Goal: Transaction & Acquisition: Purchase product/service

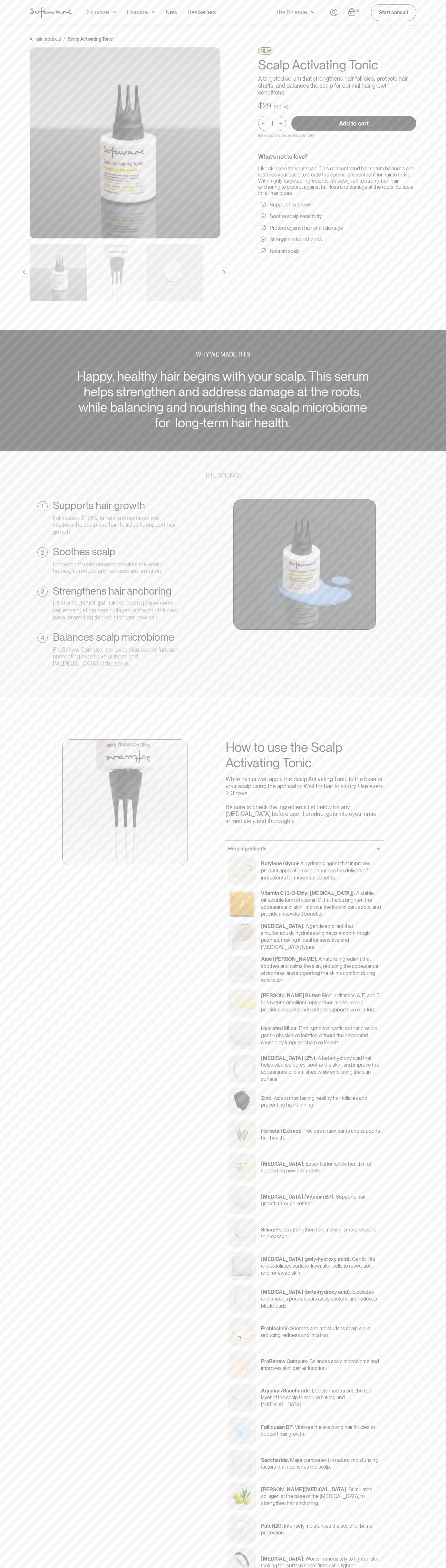
click at [354, 123] on input "Add to cart" at bounding box center [353, 124] width 125 height 15
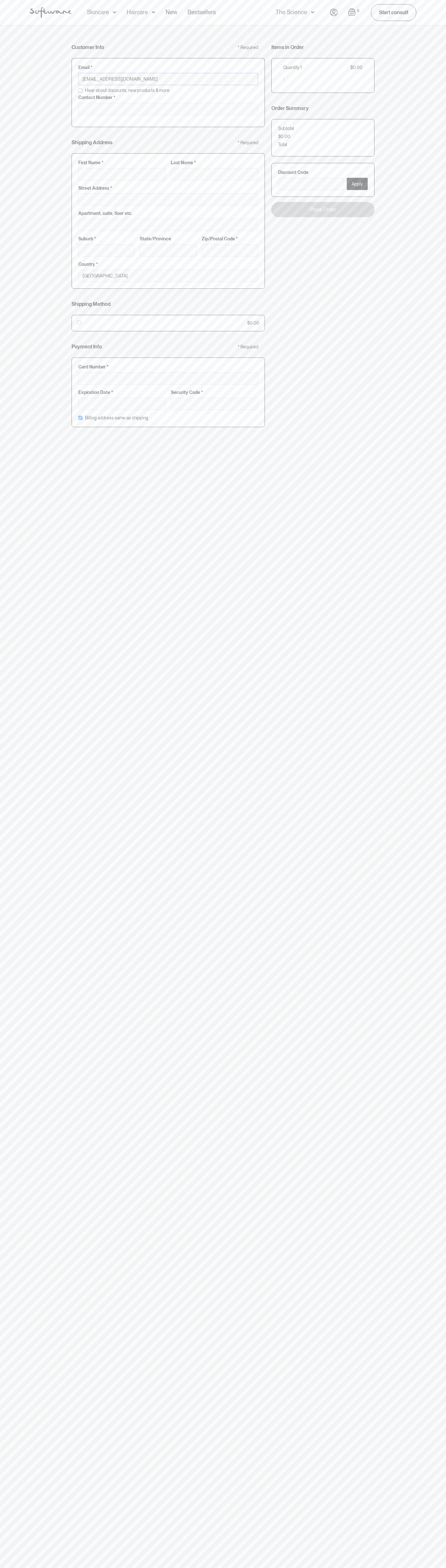
type input "johnsmith002@storebotmail.joonix.net"
type input "0293744000"
type input "G"
type input "Go"
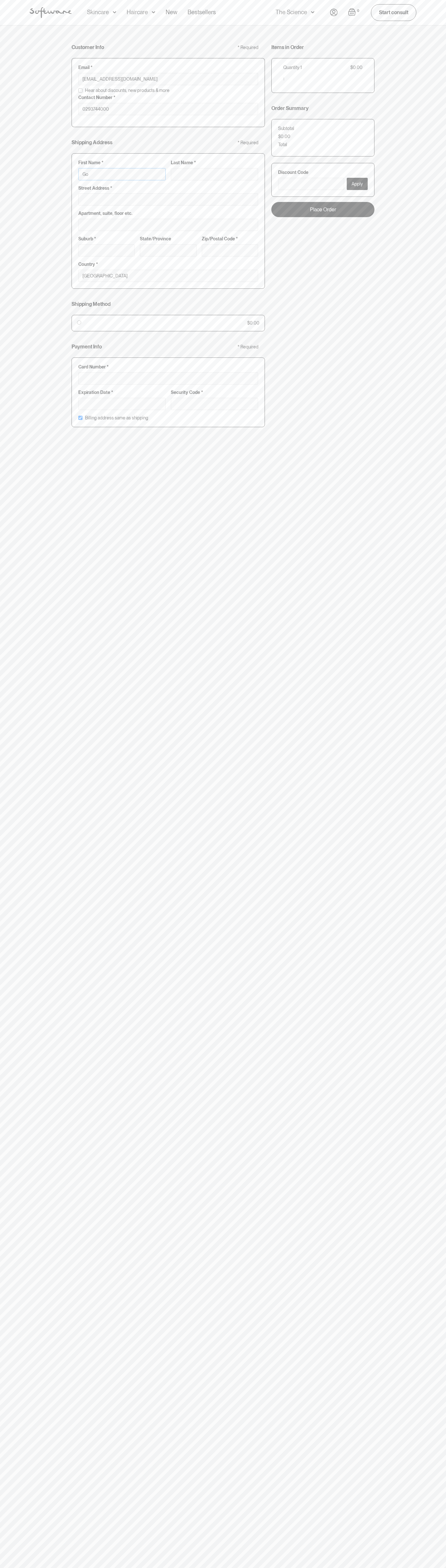
type input "Goo"
type input "Goog"
type input "Googl"
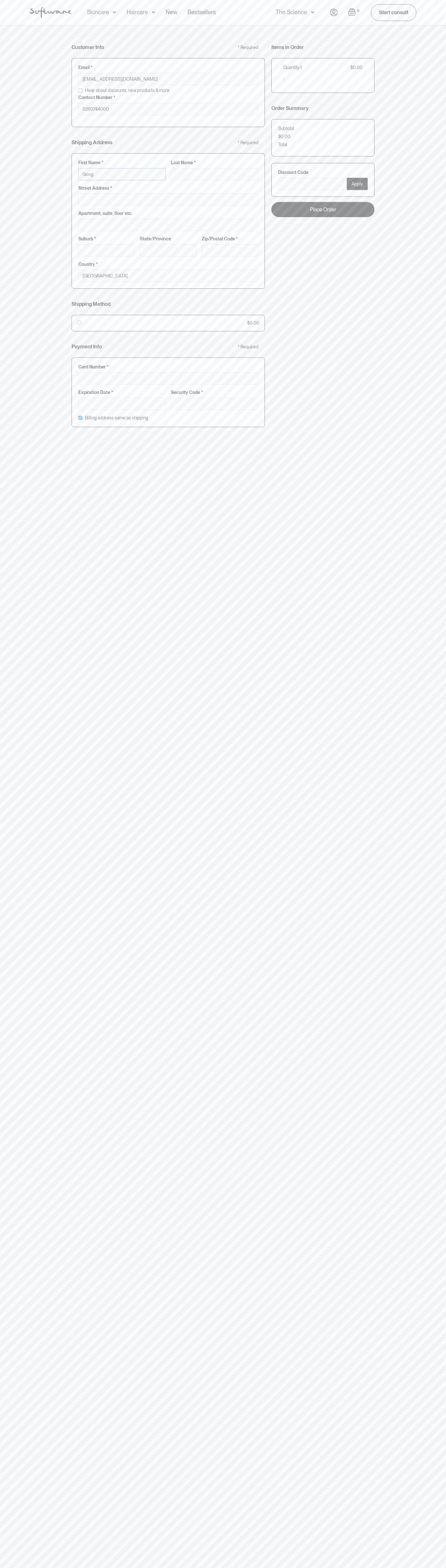
type input "Googl"
type input "Google"
type input "S"
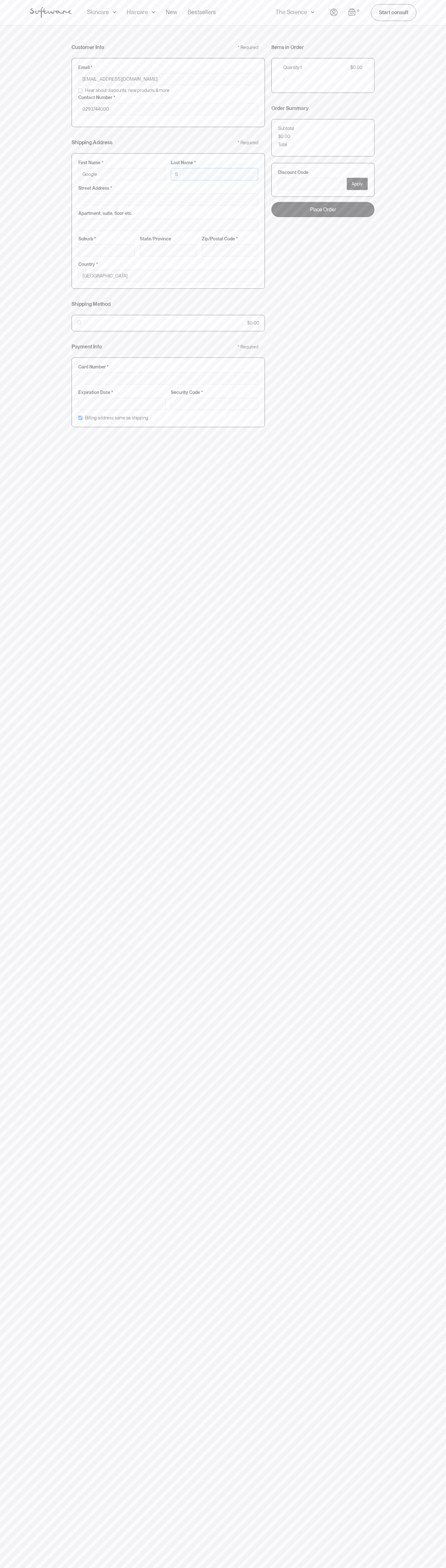
type input "Google St"
type input "Sto"
type input "Google Sto"
type input "Stor"
type input "Google Stor"
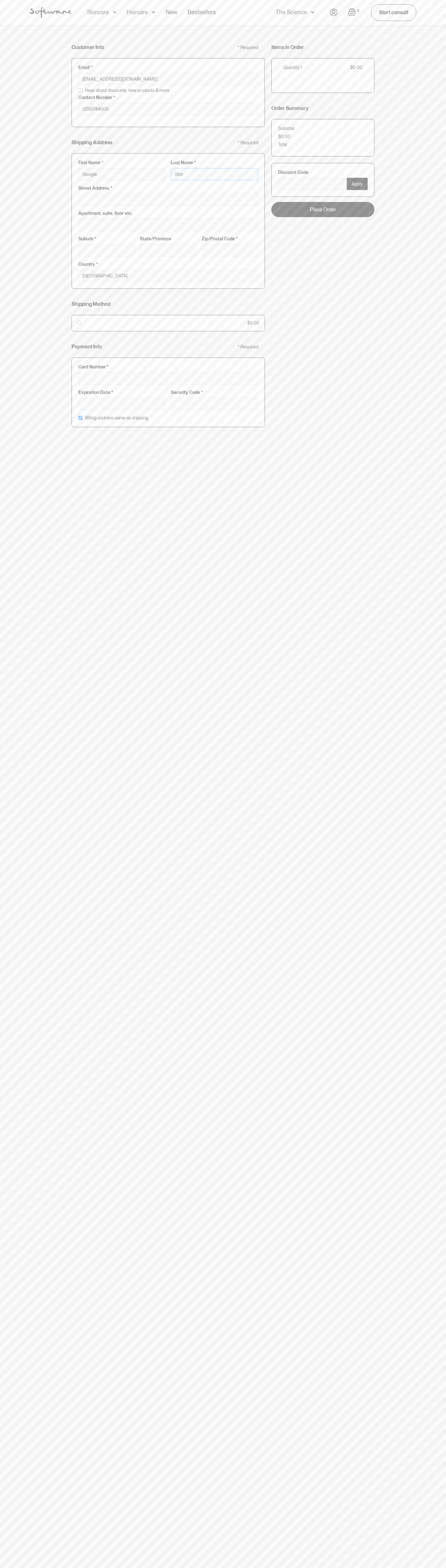
type input "Store"
type input "Google Storeb"
type input "Storeb"
type input "Google Storebo"
type input "Storebot"
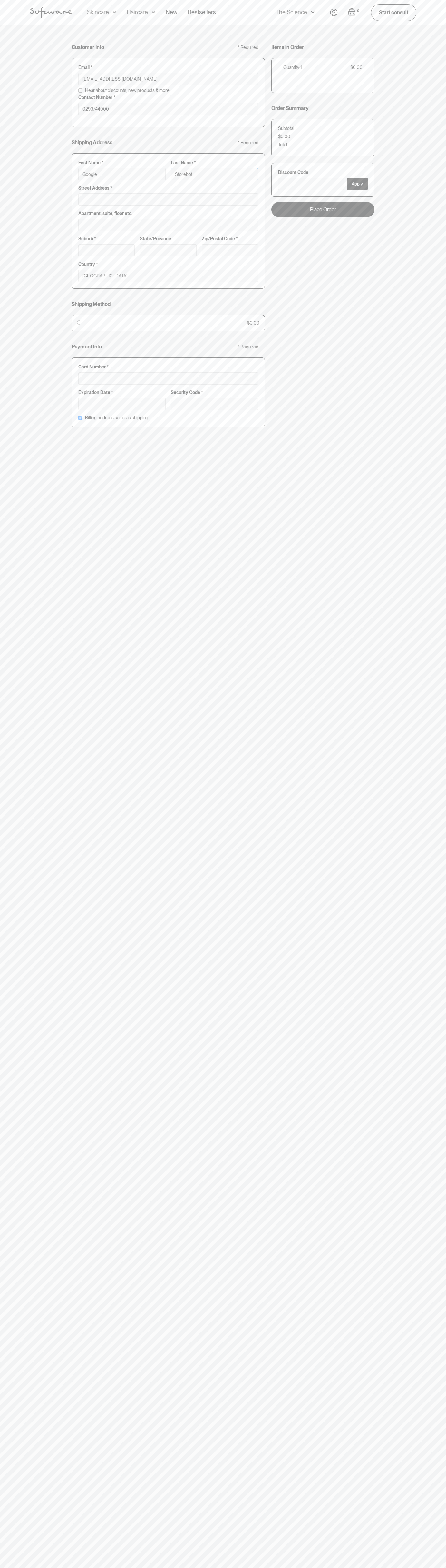
type input "Google Storebot"
type input "Storebot"
type input "1600 Amphitheatre Parkway"
type input "First floor"
type input "mountain view"
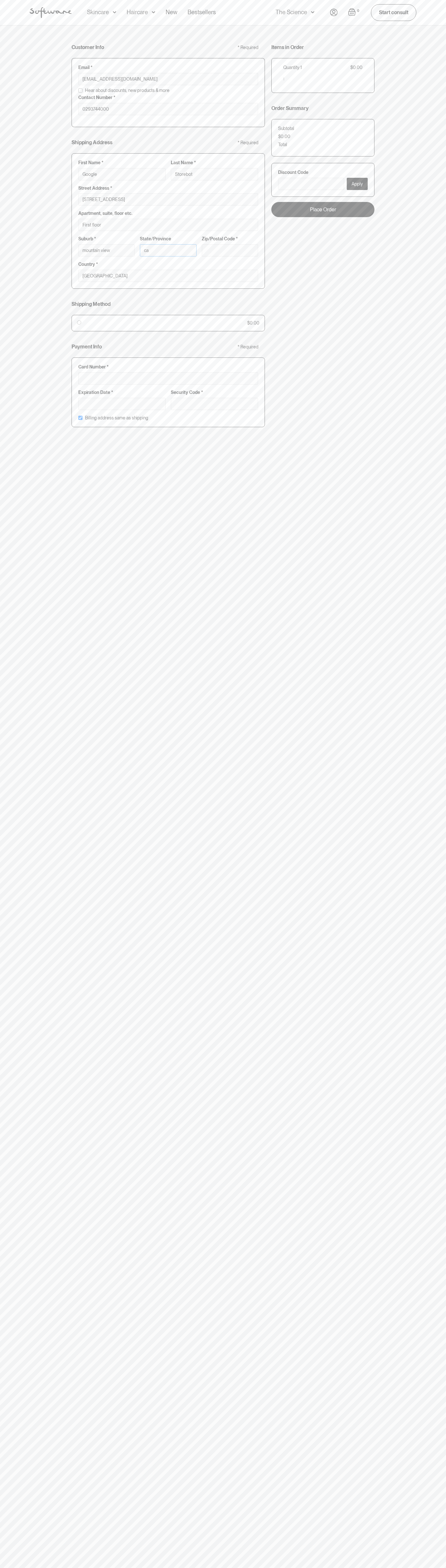
type input "ca"
type input "94043"
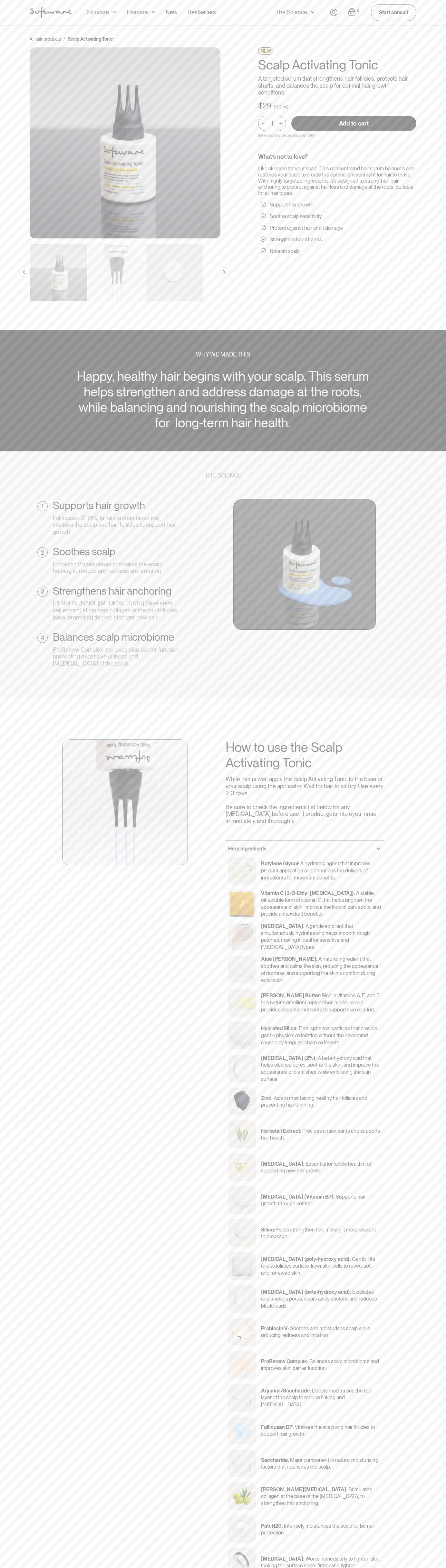
click at [429, 5] on div "Acne Ageing Pigmentation Everyday care Hair Loss Learn Skincare Custom Formulas…" at bounding box center [223, 13] width 446 height 26
click at [436, 1568] on html "Acne Ageing Pigmentation Everyday care Hair Loss Learn Skincare Custom Formulas…" at bounding box center [223, 784] width 446 height 1568
click at [54, 1568] on html "Acne Ageing Pigmentation Everyday care Hair Loss Learn Skincare Custom Formulas…" at bounding box center [223, 784] width 446 height 1568
click at [13, 403] on section "WHY WE MADE THIS Happy, healthy hair begins with your scalp. This serum helps s…" at bounding box center [223, 390] width 446 height 121
